Goal: Task Accomplishment & Management: Manage account settings

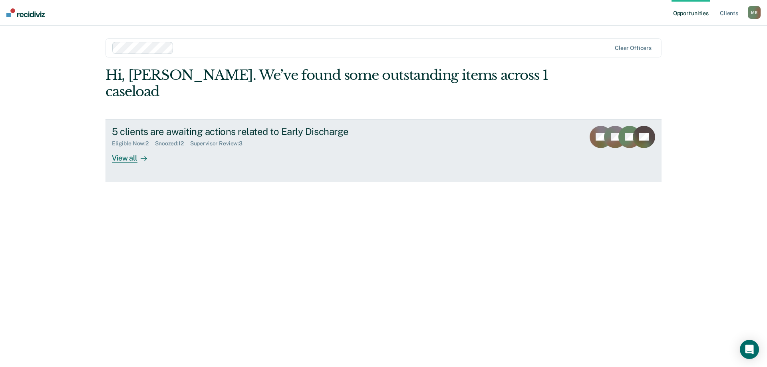
click at [138, 153] on div at bounding box center [143, 157] width 10 height 9
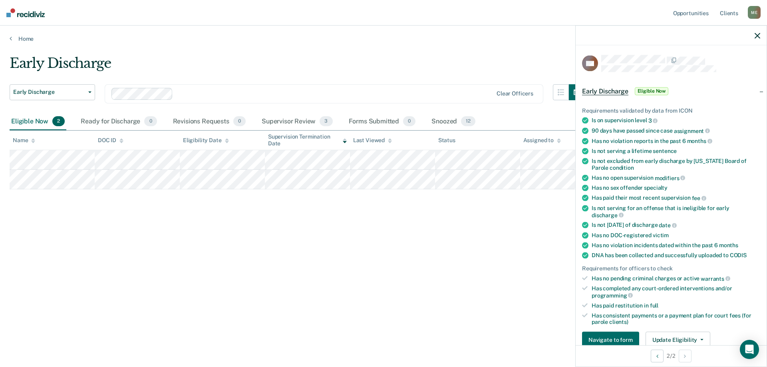
click at [704, 181] on ul "Requirements validated by data from ICON Is on supervision level 3 90 days have…" at bounding box center [671, 216] width 178 height 219
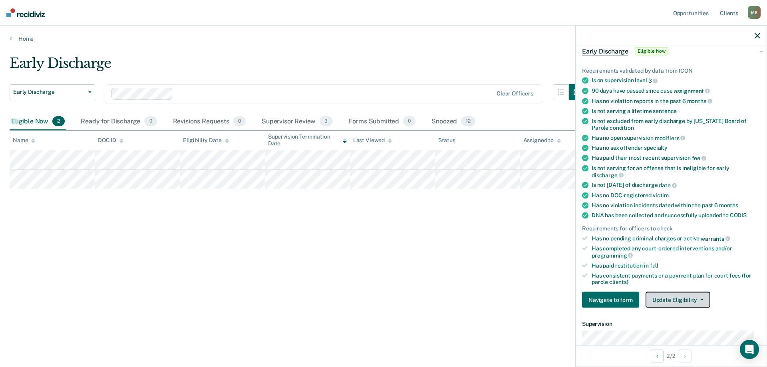
click at [698, 299] on span "button" at bounding box center [701, 300] width 6 height 2
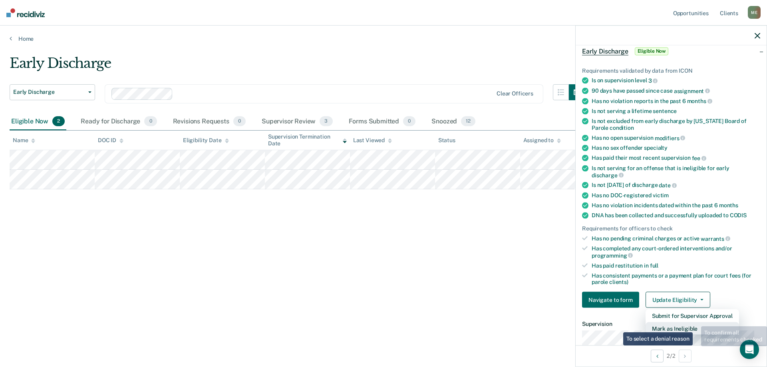
click at [695, 327] on button "Mark as Ineligible" at bounding box center [693, 329] width 94 height 13
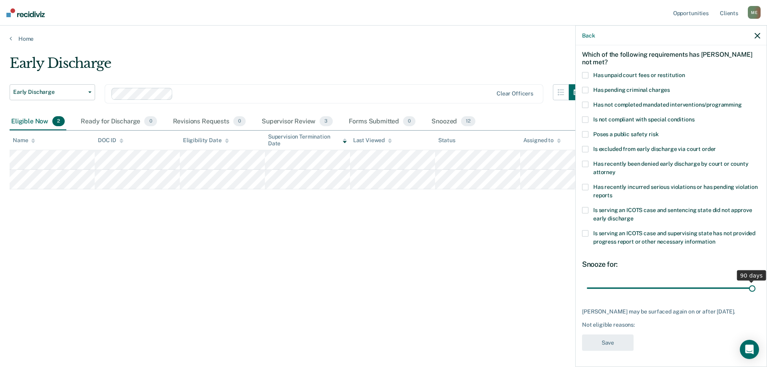
drag, startPoint x: 641, startPoint y: 283, endPoint x: 763, endPoint y: 275, distance: 122.6
type input "90"
click at [756, 281] on input "range" at bounding box center [671, 288] width 169 height 14
click at [589, 72] on label "Has unpaid court fees or restitution" at bounding box center [671, 76] width 178 height 8
click at [686, 72] on input "Has unpaid court fees or restitution" at bounding box center [686, 72] width 0 height 0
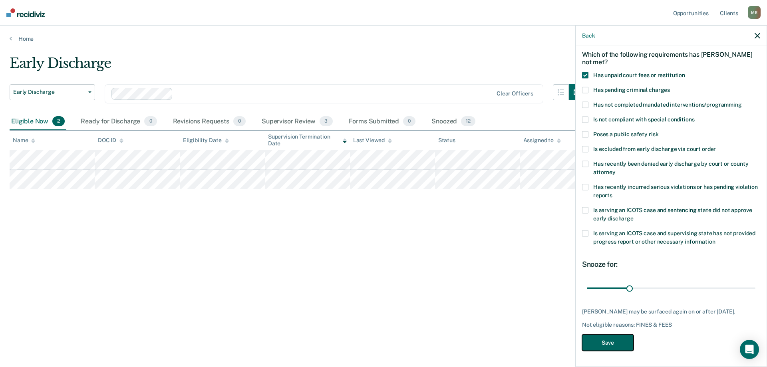
click at [622, 345] on button "Save" at bounding box center [608, 343] width 52 height 16
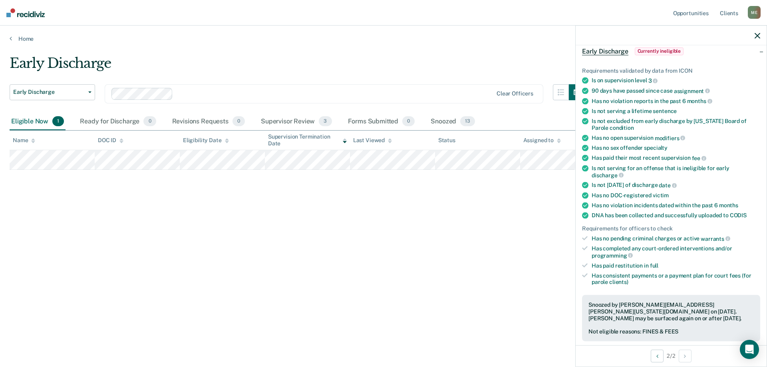
scroll to position [0, 0]
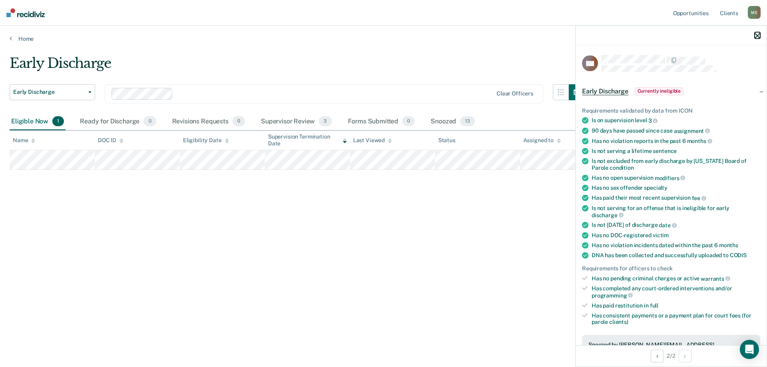
click at [759, 36] on icon "button" at bounding box center [758, 36] width 6 height 6
